Goal: Task Accomplishment & Management: Use online tool/utility

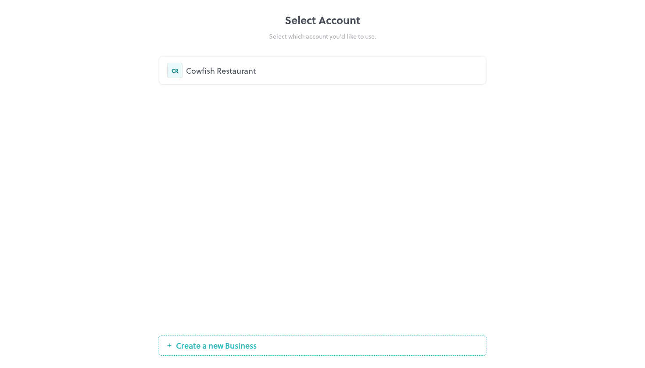
click at [215, 68] on div "Cowfish Restaurant" at bounding box center [332, 71] width 292 height 12
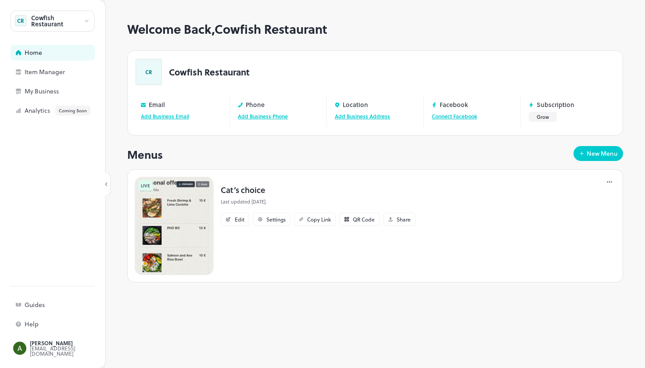
click at [196, 192] on img at bounding box center [174, 226] width 79 height 98
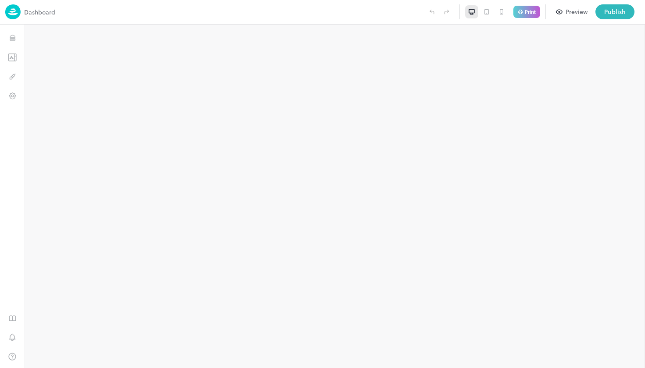
type input "**********"
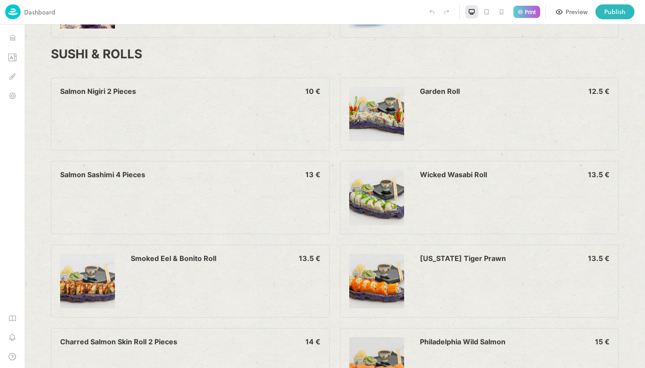
scroll to position [1138, 0]
click at [9, 59] on icon "Templates" at bounding box center [12, 57] width 7 height 7
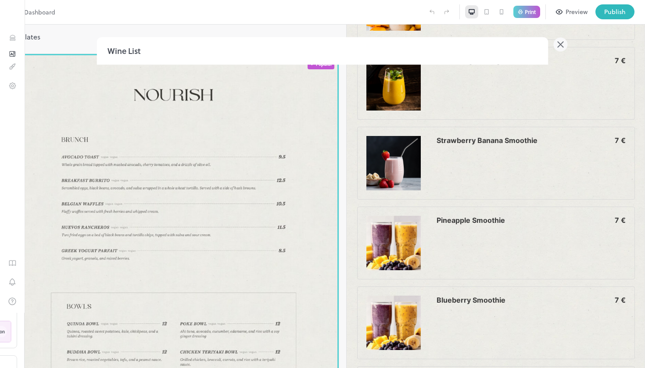
click at [558, 47] on icon at bounding box center [561, 44] width 14 height 14
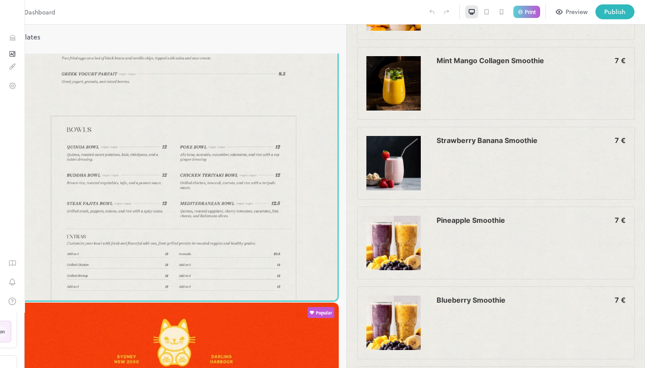
scroll to position [187, 0]
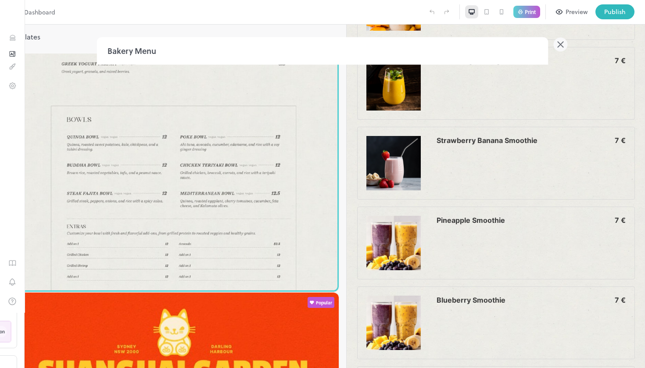
click at [560, 46] on icon at bounding box center [561, 44] width 14 height 14
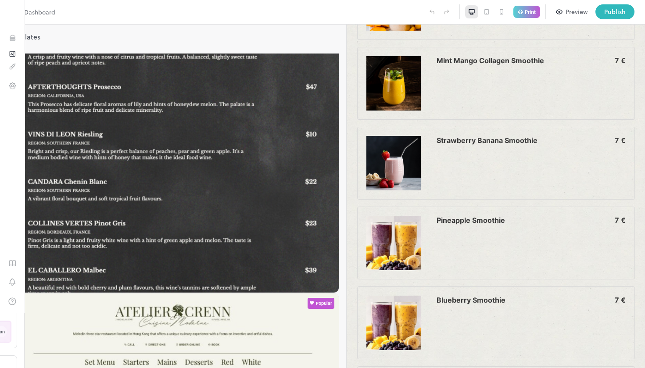
scroll to position [2316, 0]
click at [533, 10] on p "Print" at bounding box center [530, 11] width 11 height 5
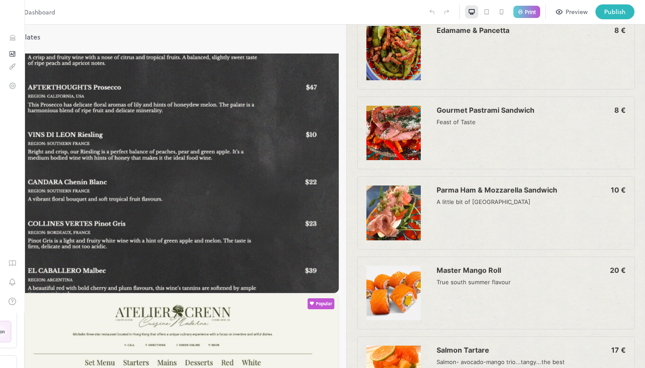
scroll to position [389, 0]
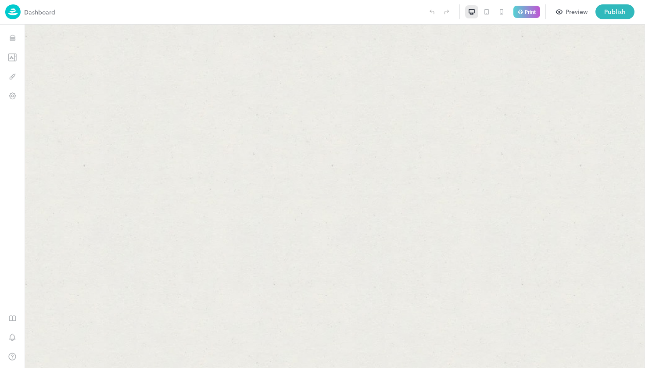
click at [632, 9] on icon at bounding box center [633, 12] width 11 height 11
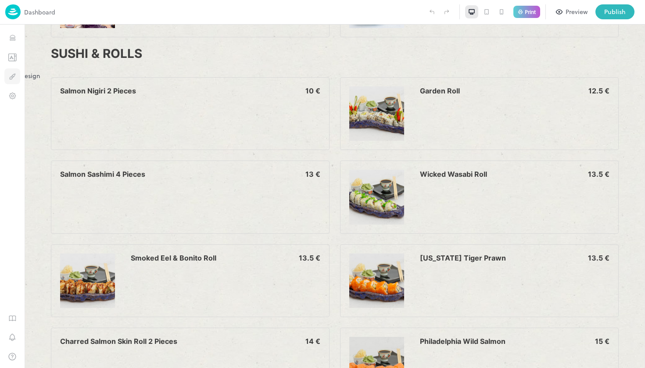
click at [11, 75] on icon "Design" at bounding box center [12, 76] width 8 height 8
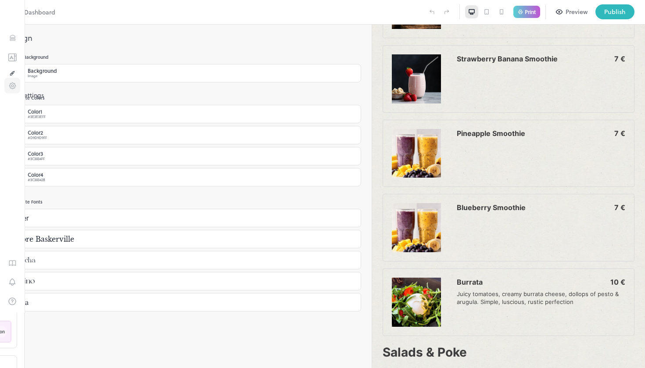
click at [12, 87] on icon "Settings" at bounding box center [12, 86] width 2 height 2
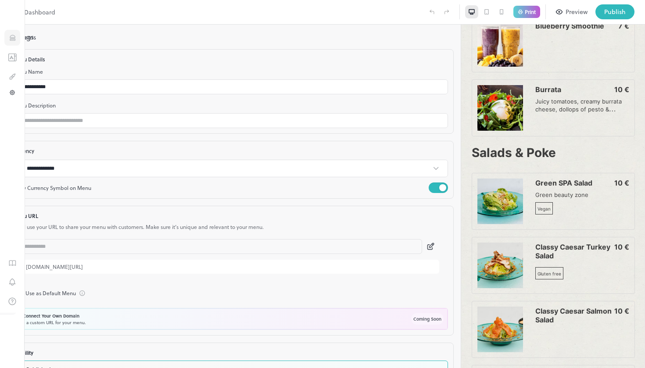
click at [11, 36] on icon "Items" at bounding box center [12, 38] width 8 height 8
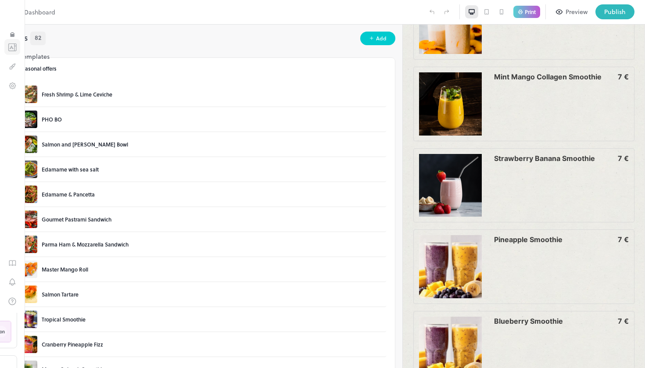
click at [14, 51] on icon "Templates" at bounding box center [12, 47] width 9 height 8
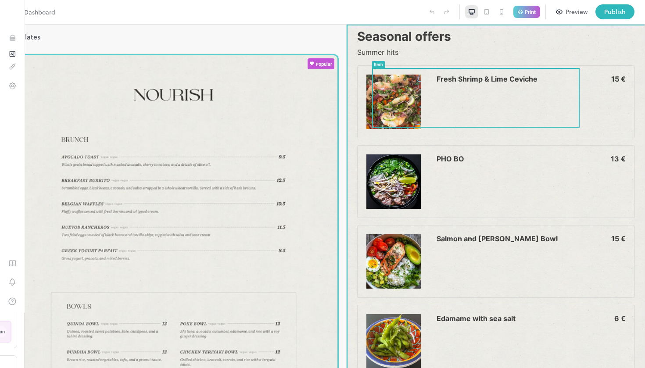
click at [473, 89] on div "Fresh Shrimp & Lime Ceviche 15 €" at bounding box center [530, 83] width 189 height 16
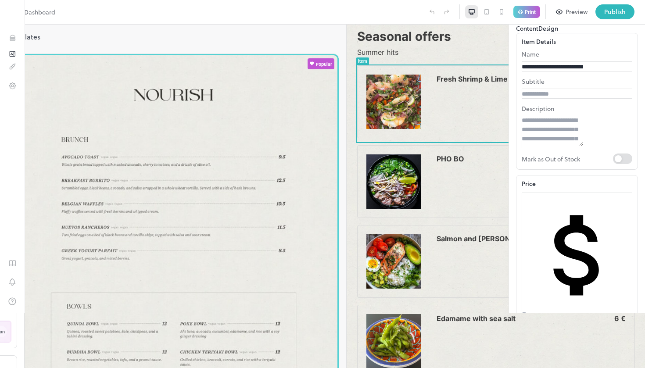
click at [83, 11] on div at bounding box center [239, 11] width 369 height 15
click at [574, 13] on div "Preview" at bounding box center [577, 12] width 22 height 10
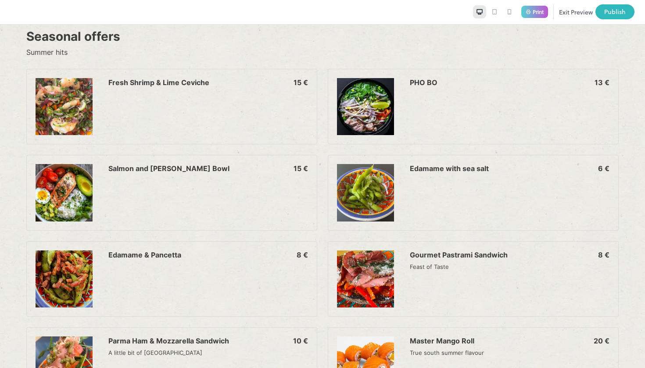
click at [491, 8] on icon at bounding box center [494, 11] width 7 height 7
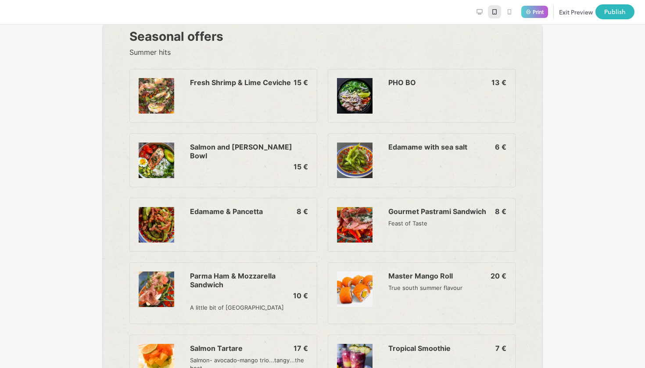
click at [508, 10] on icon at bounding box center [509, 12] width 3 height 5
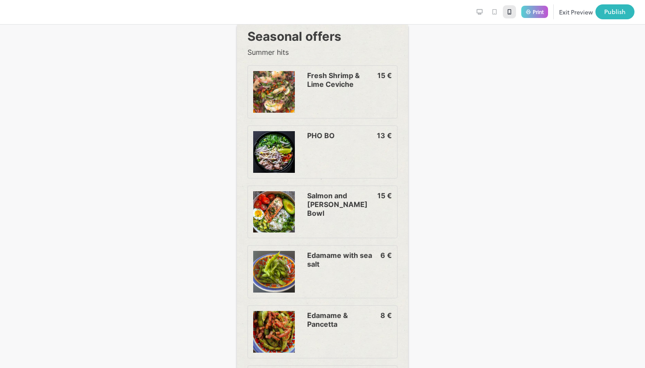
click at [491, 11] on icon at bounding box center [494, 11] width 7 height 7
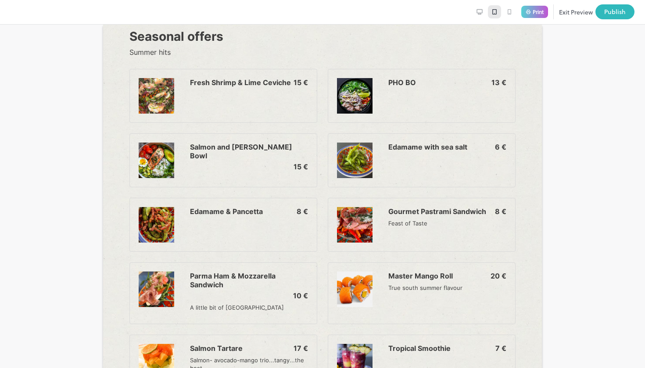
click at [477, 10] on icon at bounding box center [479, 12] width 5 height 4
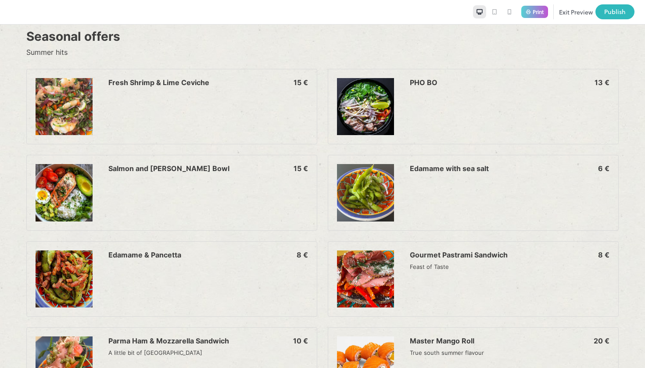
click at [491, 12] on icon at bounding box center [494, 11] width 7 height 7
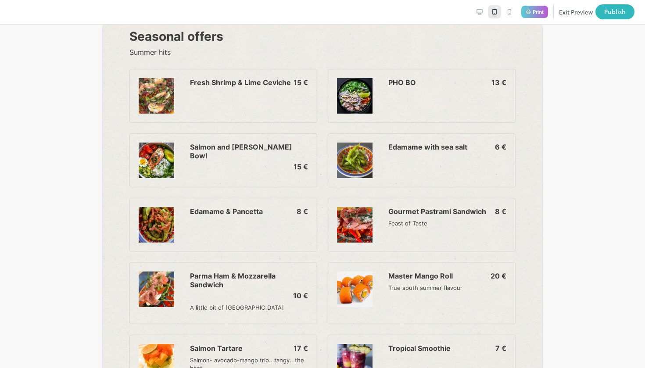
click at [508, 11] on icon at bounding box center [509, 12] width 3 height 5
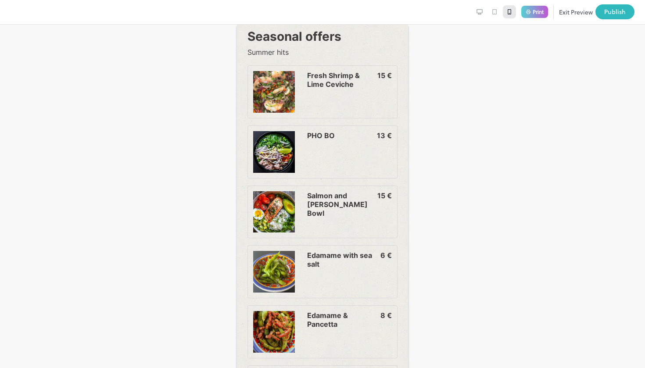
click at [577, 8] on button "Exit Preview" at bounding box center [576, 11] width 34 height 15
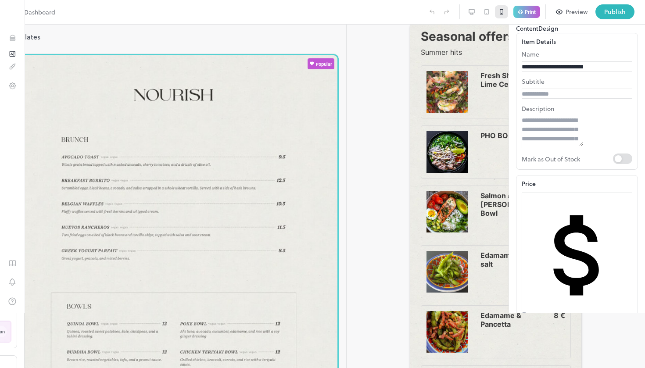
type input "**********"
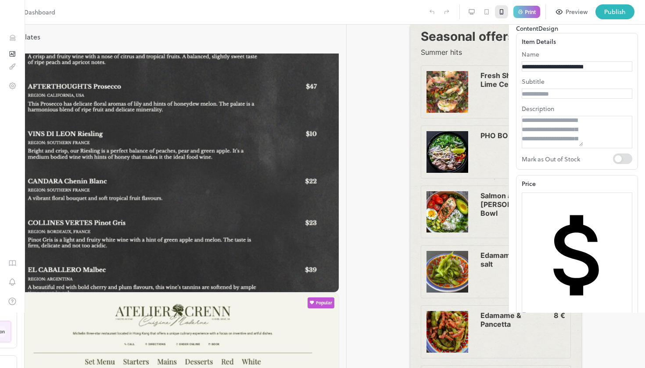
scroll to position [2316, 0]
click at [9, 71] on icon "Design" at bounding box center [12, 66] width 8 height 8
